Goal: Find specific page/section: Find specific page/section

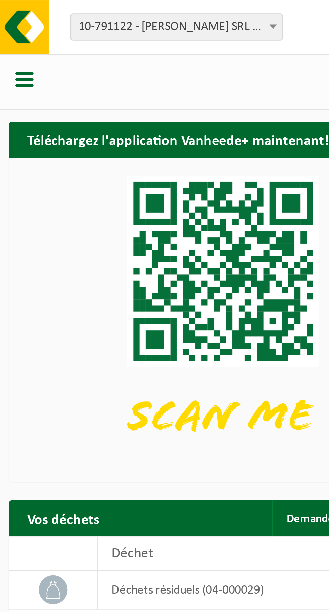
click at [10, 30] on span "button" at bounding box center [9, 29] width 7 height 7
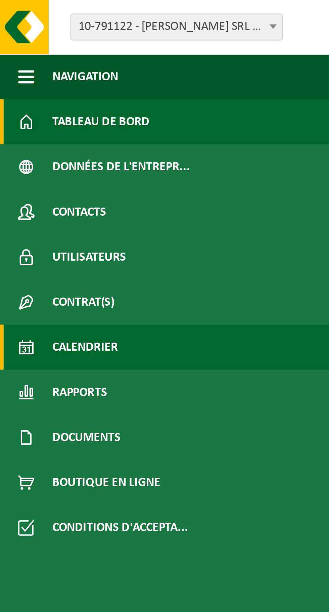
click at [39, 128] on span "Calendrier" at bounding box center [31, 129] width 25 height 17
